Goal: Check status

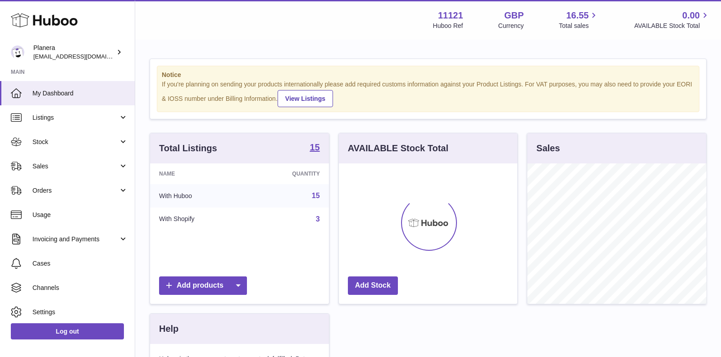
scroll to position [140, 179]
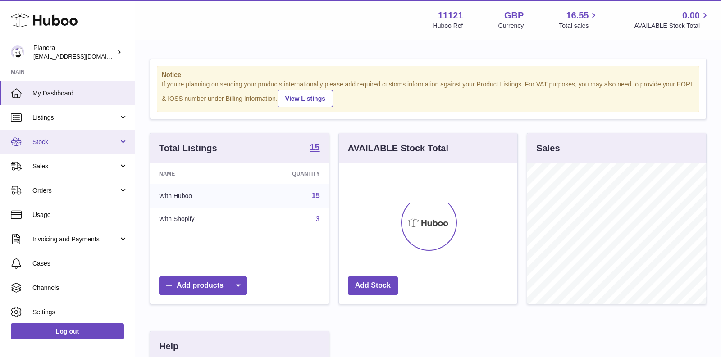
click at [83, 137] on link "Stock" at bounding box center [67, 142] width 135 height 24
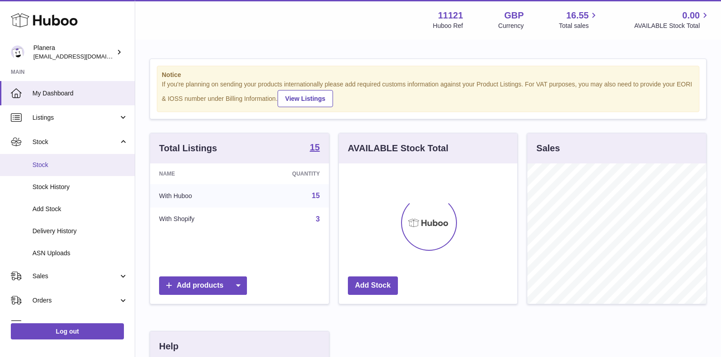
click at [82, 168] on span "Stock" at bounding box center [80, 165] width 96 height 9
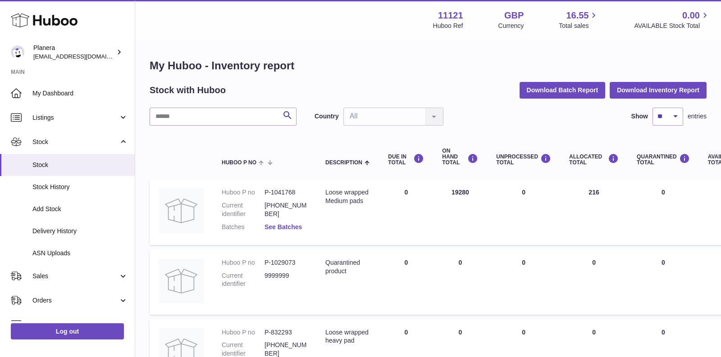
click at [287, 229] on link "See Batches" at bounding box center [283, 227] width 37 height 7
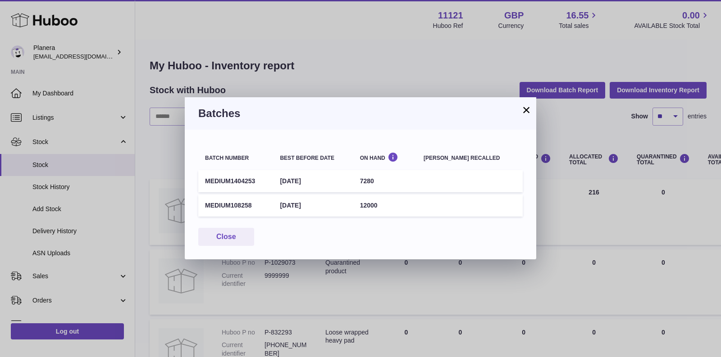
click at [529, 110] on button "×" at bounding box center [526, 110] width 11 height 11
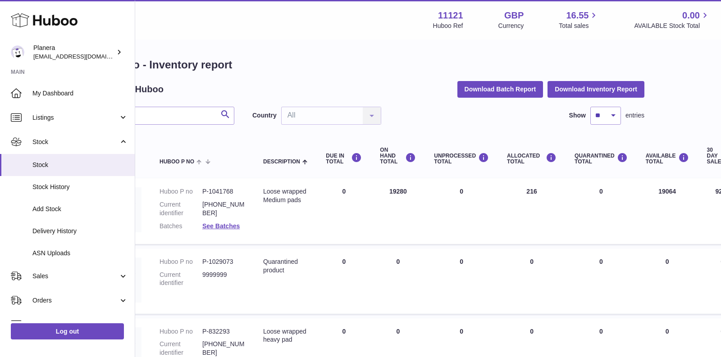
scroll to position [1, 0]
